Goal: Task Accomplishment & Management: Manage account settings

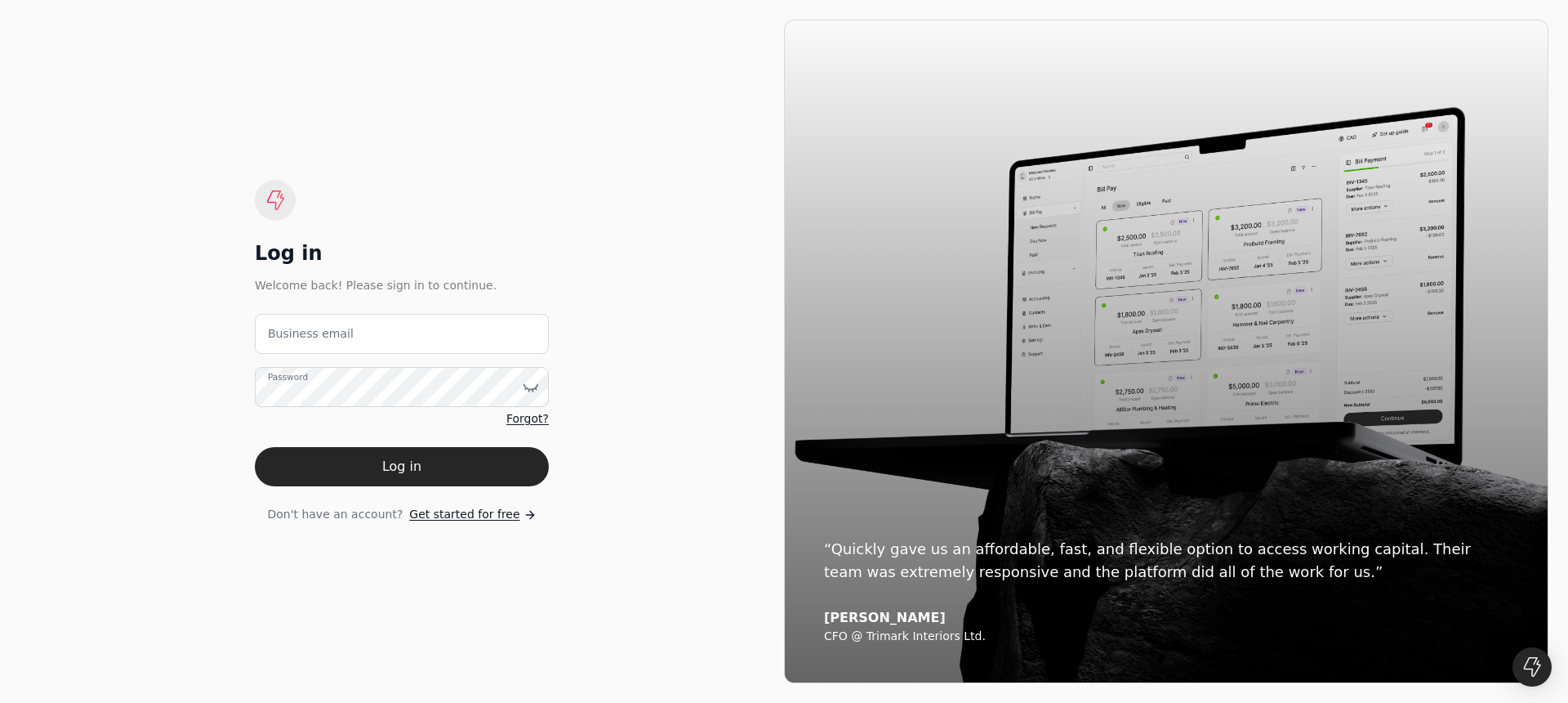
click at [340, 337] on label "Business email" at bounding box center [310, 333] width 86 height 17
click at [340, 337] on email "Business email" at bounding box center [402, 333] width 294 height 40
type email "[PERSON_NAME][EMAIL_ADDRESS][DOMAIN_NAME]"
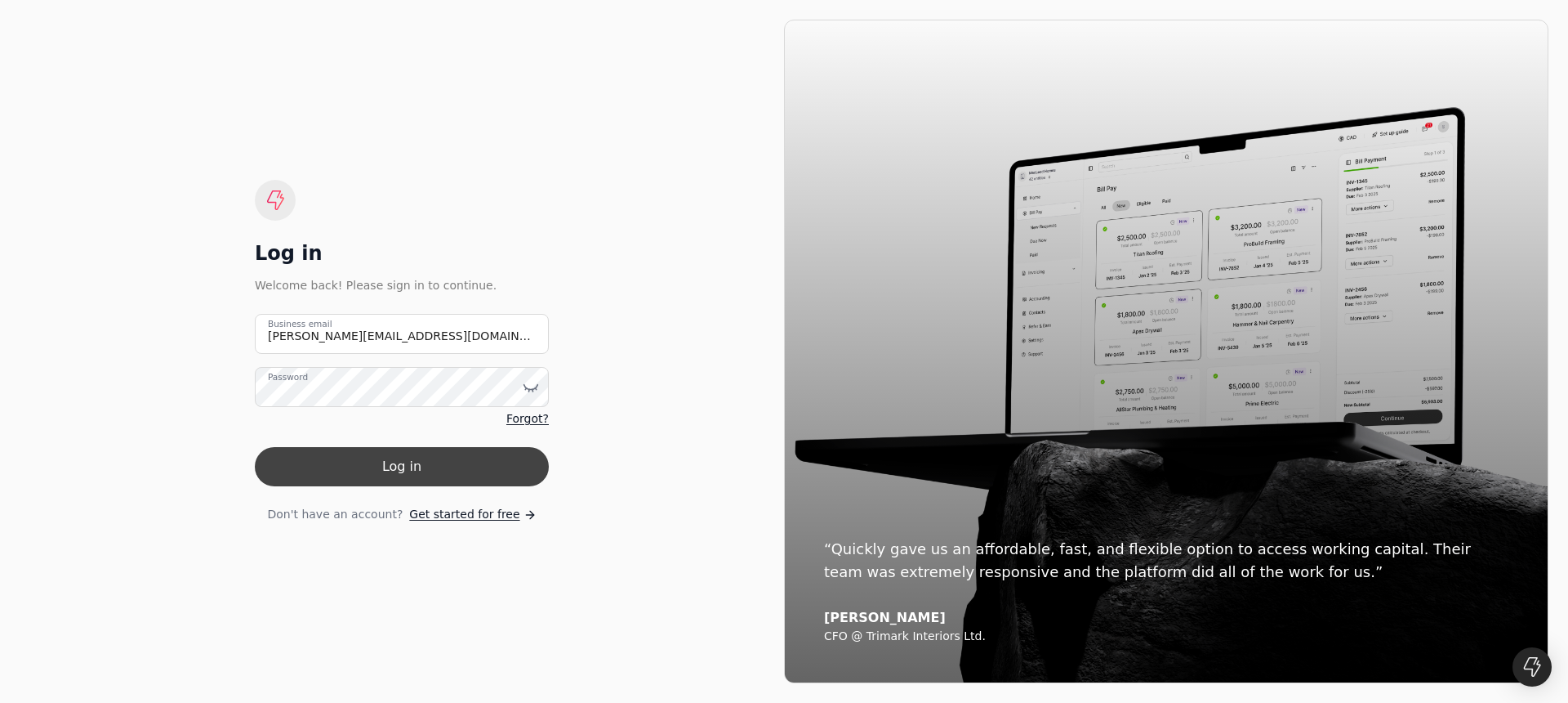
click at [413, 479] on button "Log in" at bounding box center [402, 466] width 294 height 39
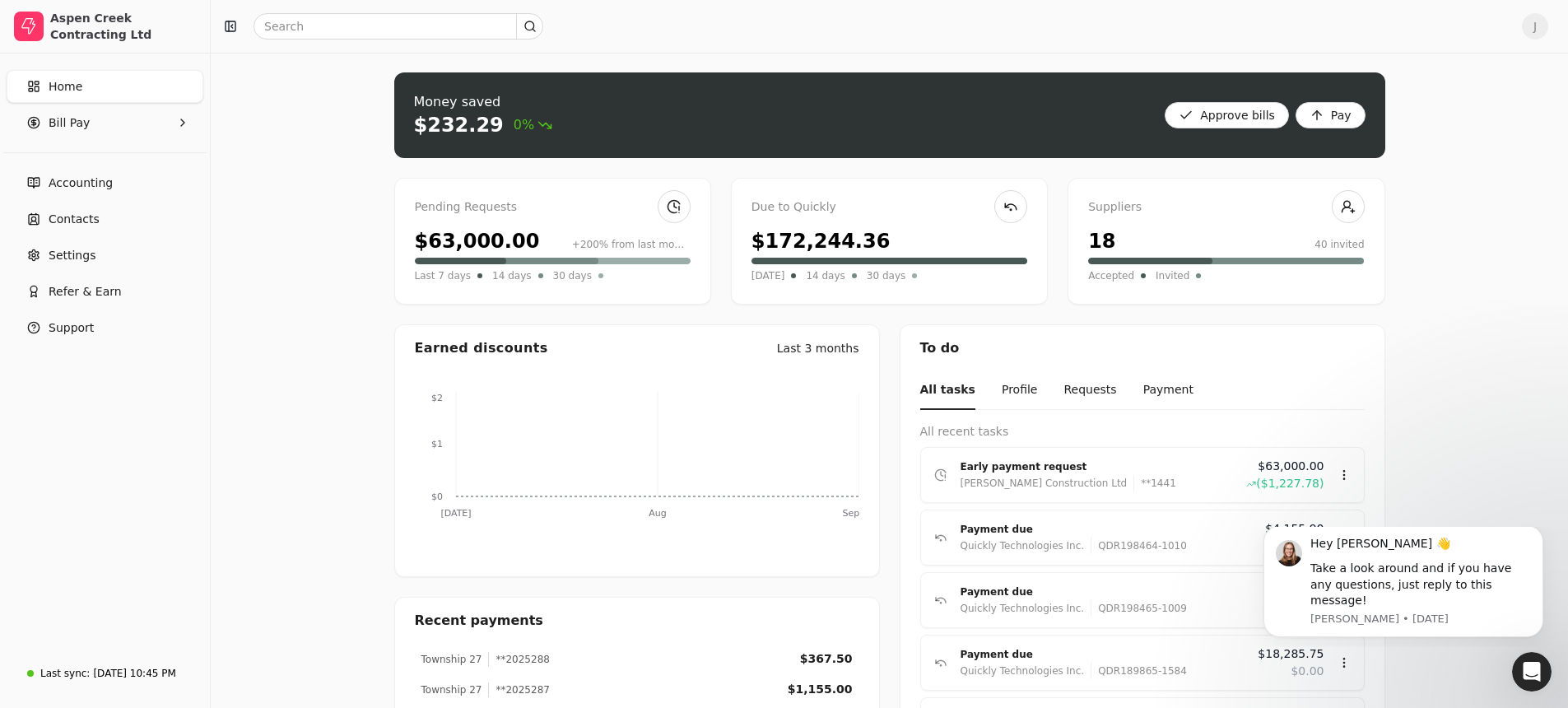
click at [457, 238] on div "$63,000.00" at bounding box center [478, 241] width 125 height 30
click at [462, 242] on div "$63,000.00" at bounding box center [478, 241] width 125 height 30
click at [474, 201] on div "Pending Requests" at bounding box center [553, 208] width 276 height 18
click at [680, 206] on link at bounding box center [673, 206] width 33 height 33
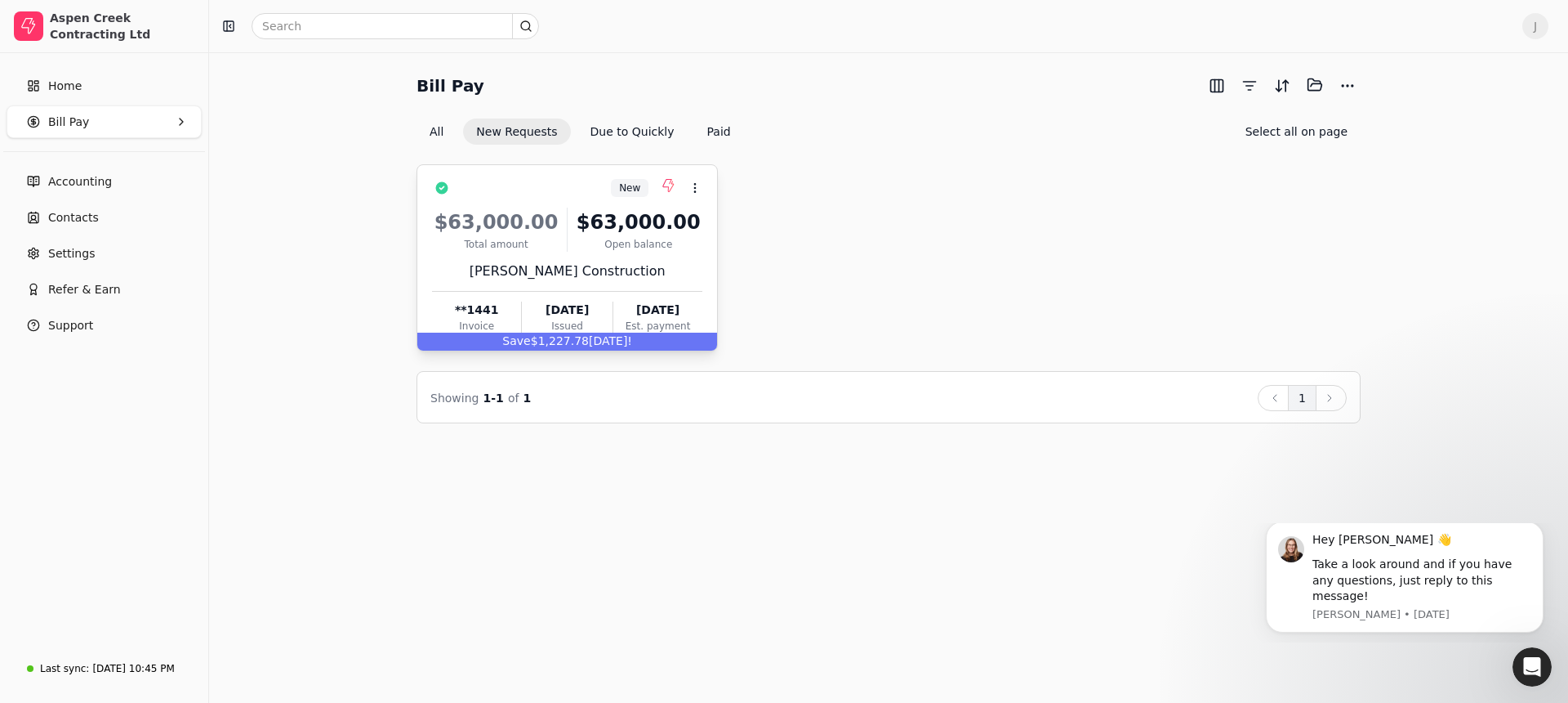
click at [597, 232] on div "$63,000.00" at bounding box center [639, 222] width 128 height 30
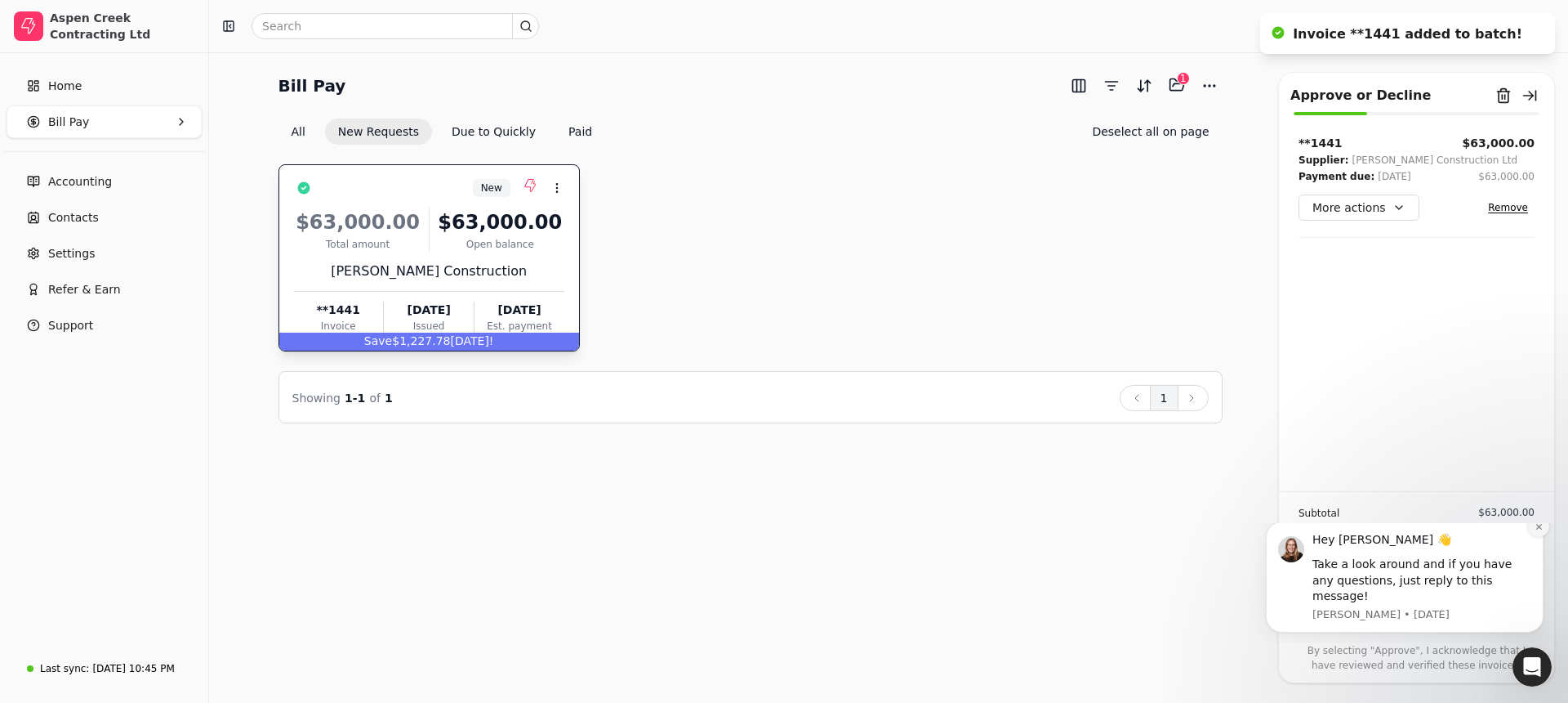
click at [1537, 531] on icon "Dismiss notification" at bounding box center [1538, 527] width 9 height 9
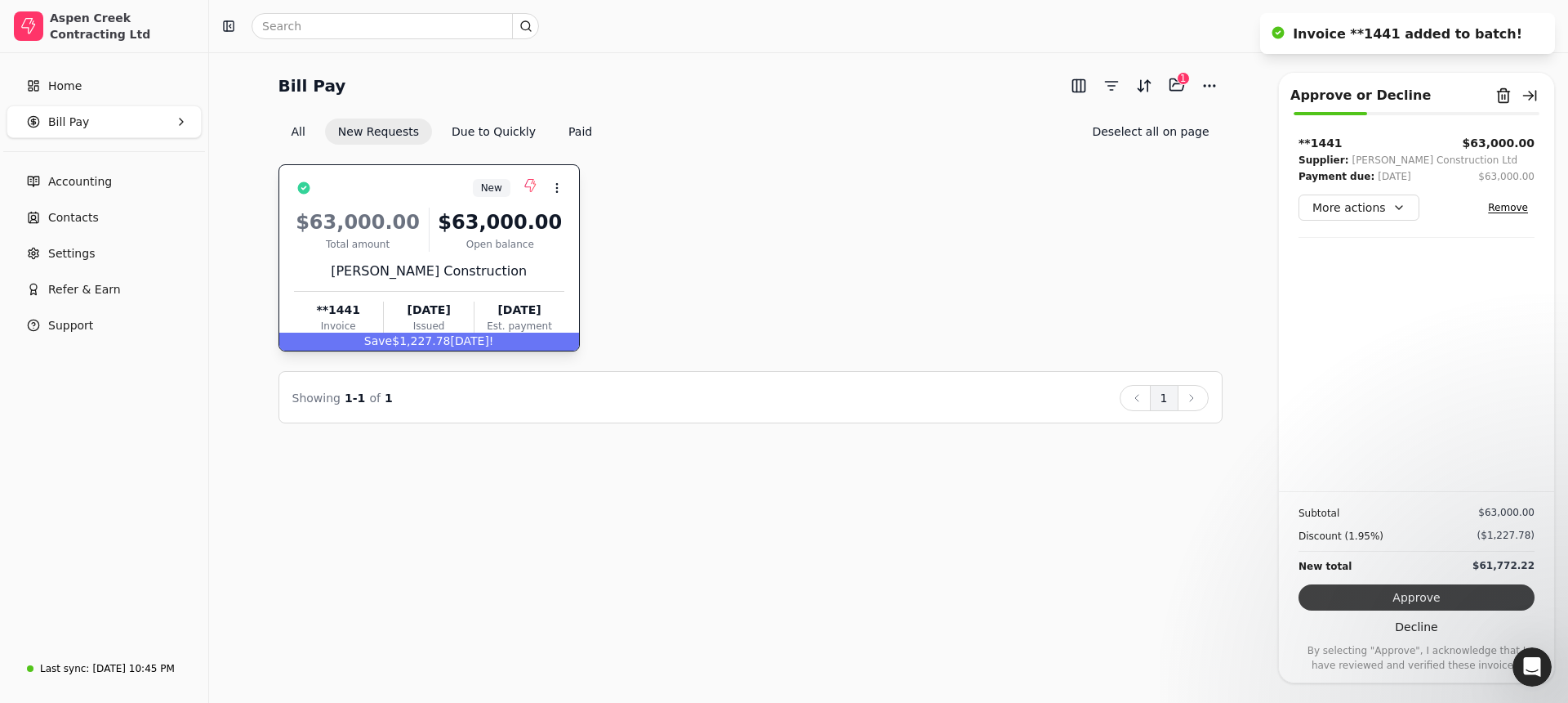
click at [1432, 595] on button "Approve" at bounding box center [1416, 597] width 236 height 27
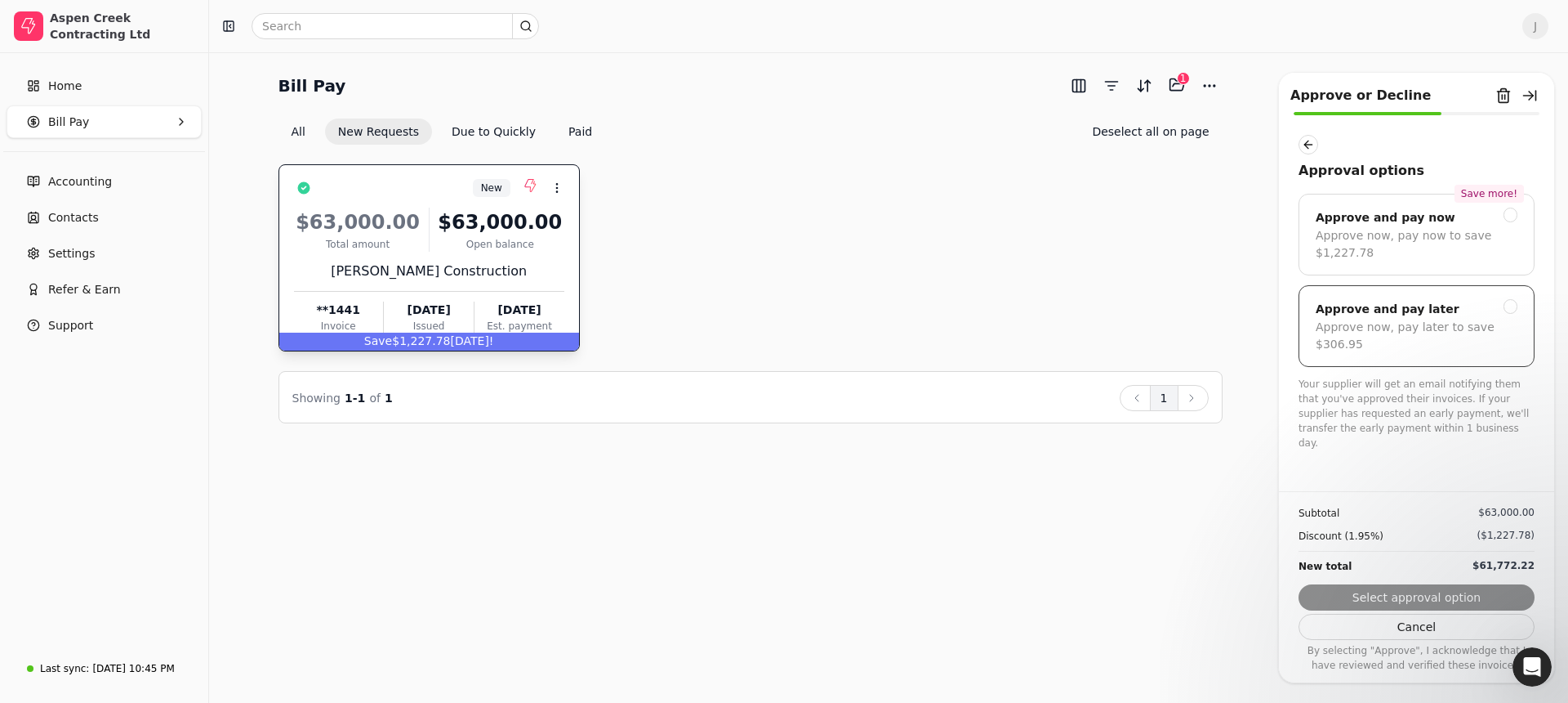
click at [1514, 306] on div at bounding box center [1511, 306] width 15 height 15
click at [1437, 598] on button "Submit approval" at bounding box center [1416, 597] width 236 height 27
